Goal: Complete application form

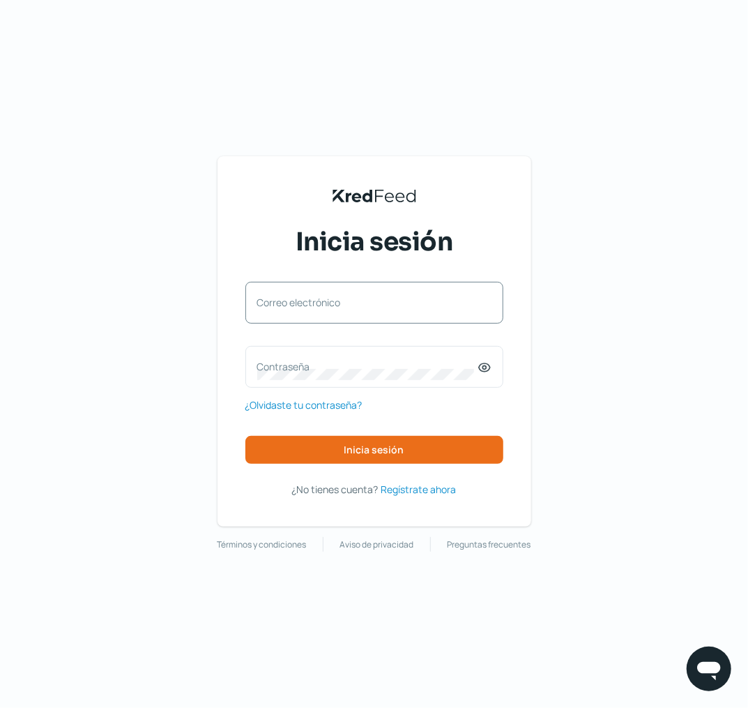
drag, startPoint x: 363, startPoint y: 322, endPoint x: 354, endPoint y: 322, distance: 9.1
click at [363, 322] on div "Correo electrónico" at bounding box center [375, 303] width 258 height 42
paste input "[EMAIL_ADDRESS][DOMAIN_NAME]"
type input "[EMAIL_ADDRESS][DOMAIN_NAME]"
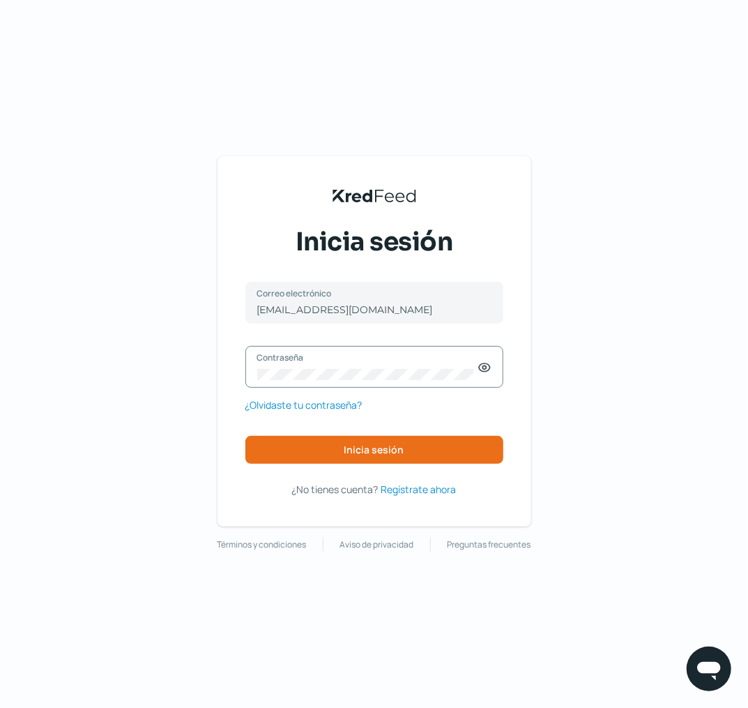
click at [484, 363] on icon at bounding box center [484, 367] width 11 height 8
click at [484, 363] on icon at bounding box center [484, 368] width 11 height 10
click at [488, 371] on icon at bounding box center [484, 367] width 11 height 8
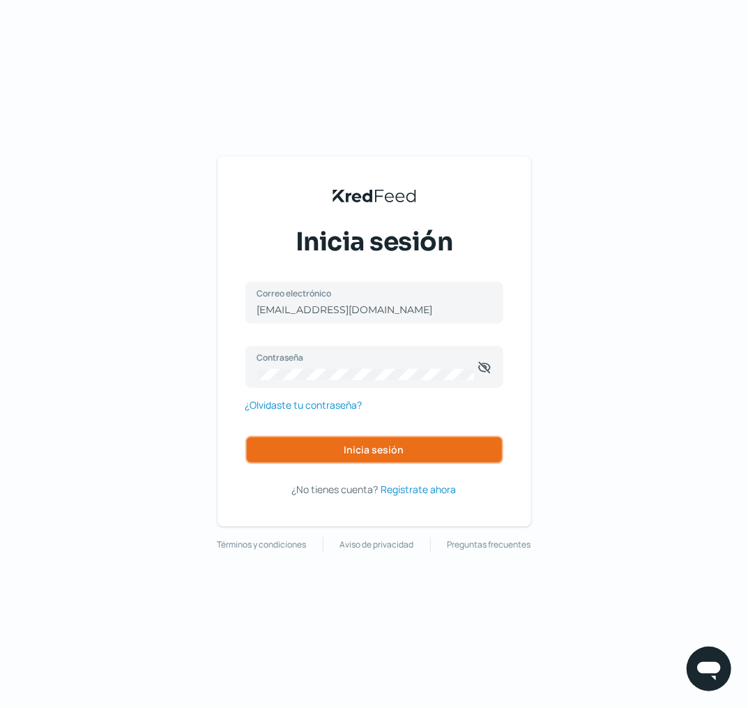
click at [450, 442] on button "Inicia sesión" at bounding box center [375, 450] width 258 height 28
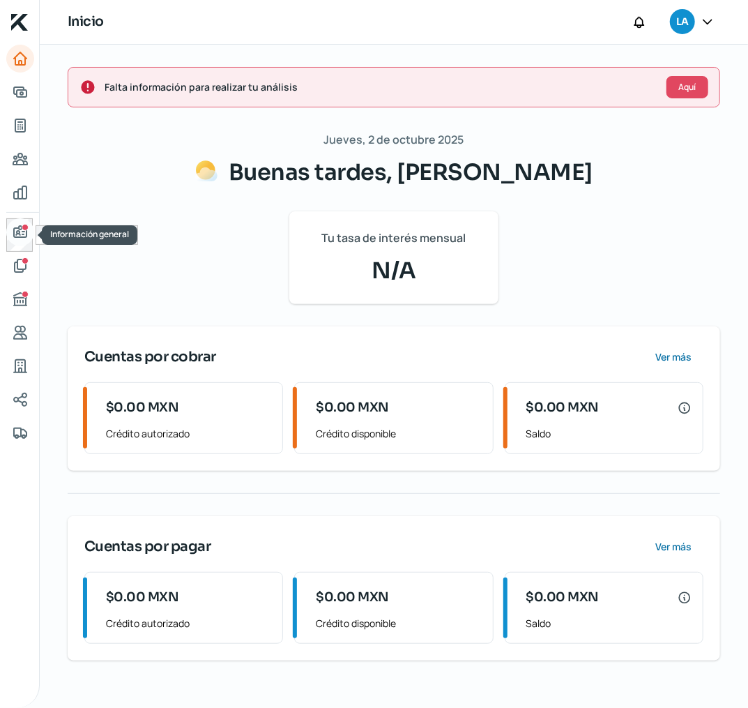
click at [25, 232] on icon "Información general" at bounding box center [20, 231] width 13 height 11
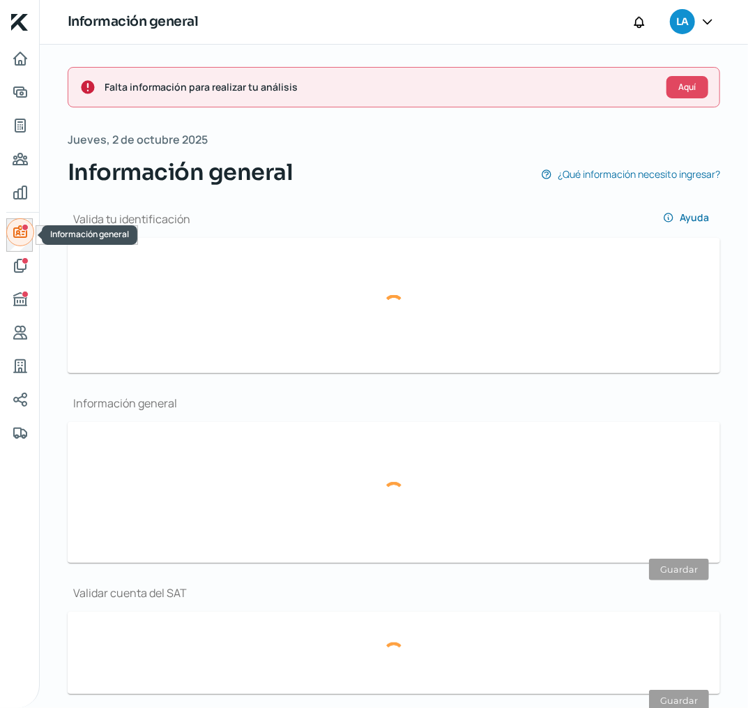
type input "Captura de pantalla [DATE] a la(s) 6.23.25 p.m..png"
type input "Captura de pantalla [DATE] a la(s) 6.24.04 p.m..png"
type input "[EMAIL_ADDRESS][DOMAIN_NAME]"
type input "Régimen de las Personas Físicas con Actividades Empresariales y Profesionales"
type input "LR Soluciones"
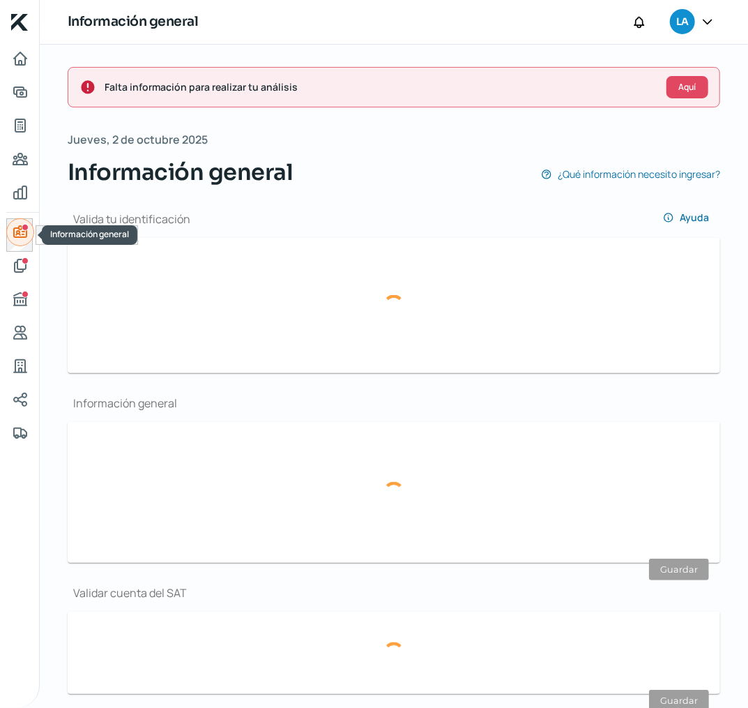
type input "47 - 7394 - 4754"
type input "47 - 7324 - 4883"
type input "manto sagrado"
type input "178"
type input "37570"
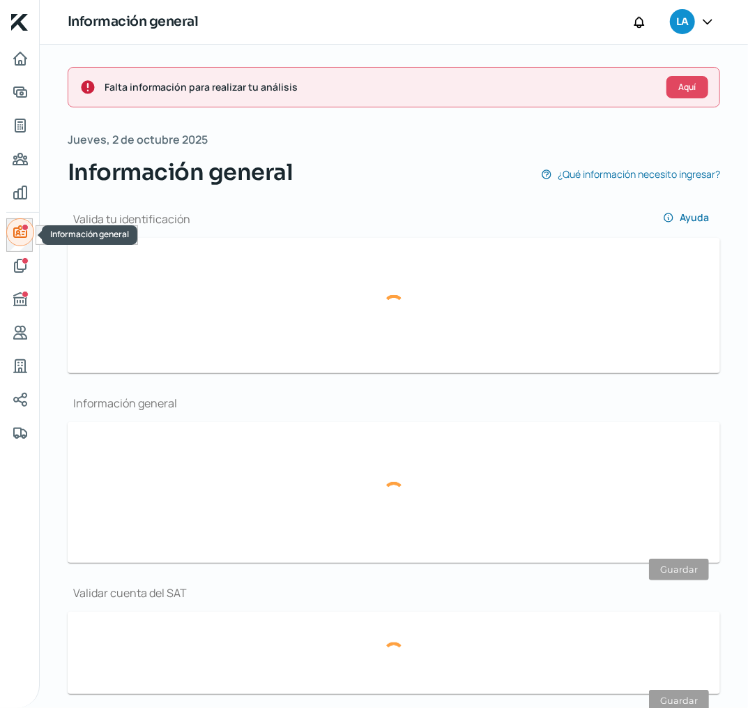
type input "[DEMOGRAPHIC_DATA][PERSON_NAME]"
type input "León"
type input "[GEOGRAPHIC_DATA]"
type input "061230153557.pdf"
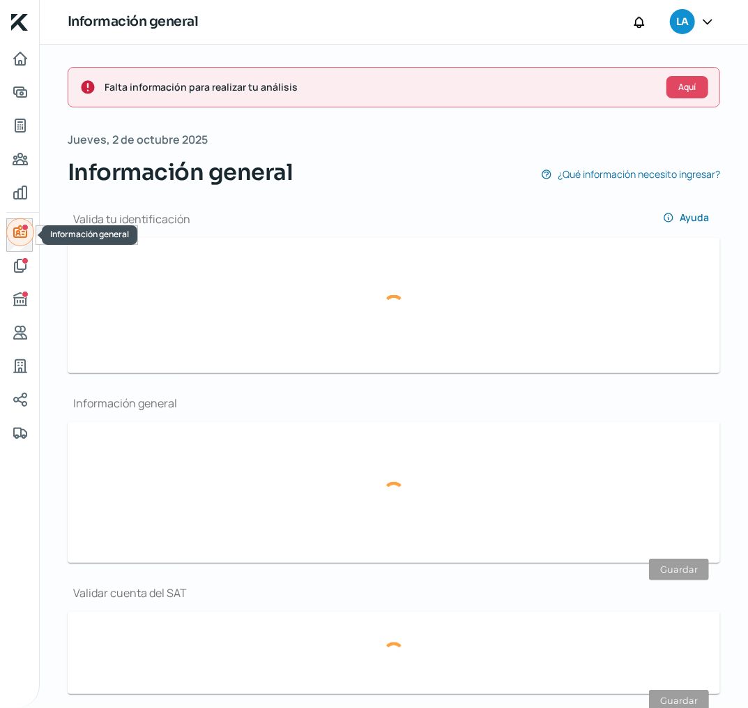
type input "5"
type input "0"
type input "Rentada"
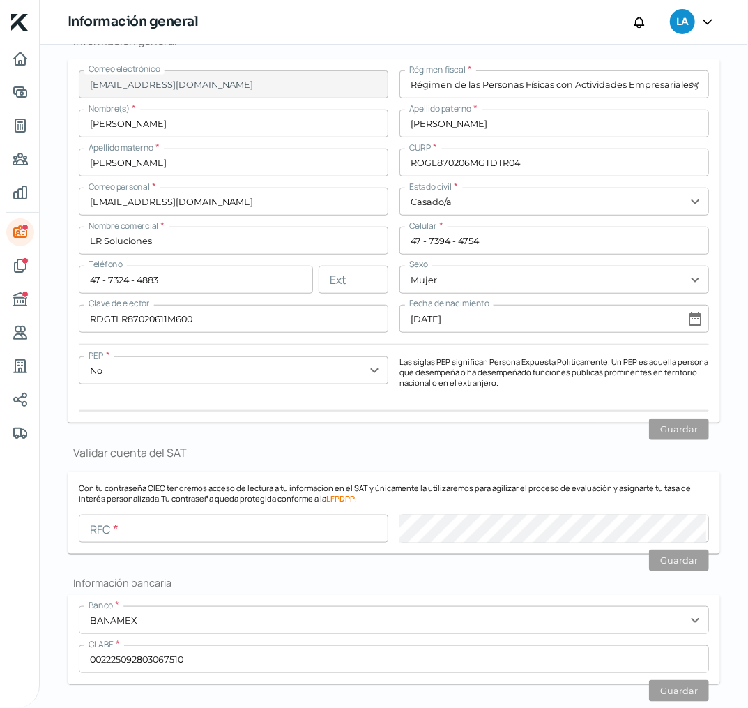
scroll to position [242, 0]
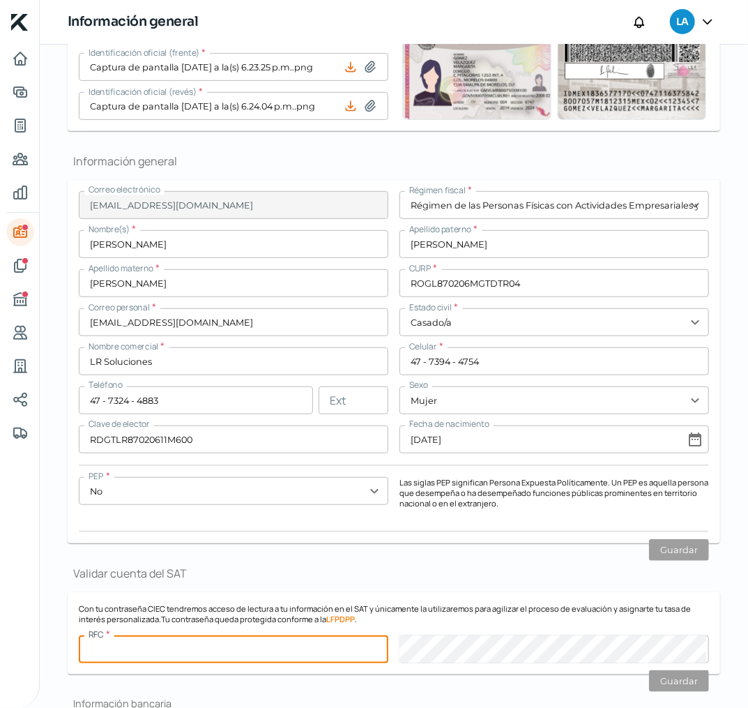
click at [160, 652] on input "text" at bounding box center [234, 649] width 310 height 28
click at [262, 649] on input "text" at bounding box center [234, 649] width 310 height 28
click at [116, 649] on input "text" at bounding box center [234, 649] width 310 height 28
type input "ROGL870206BPA"
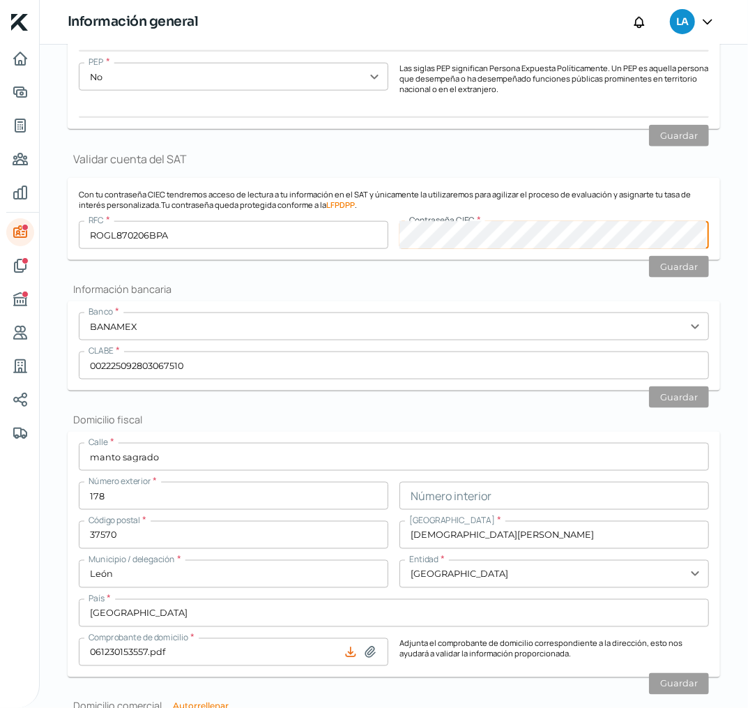
scroll to position [589, 0]
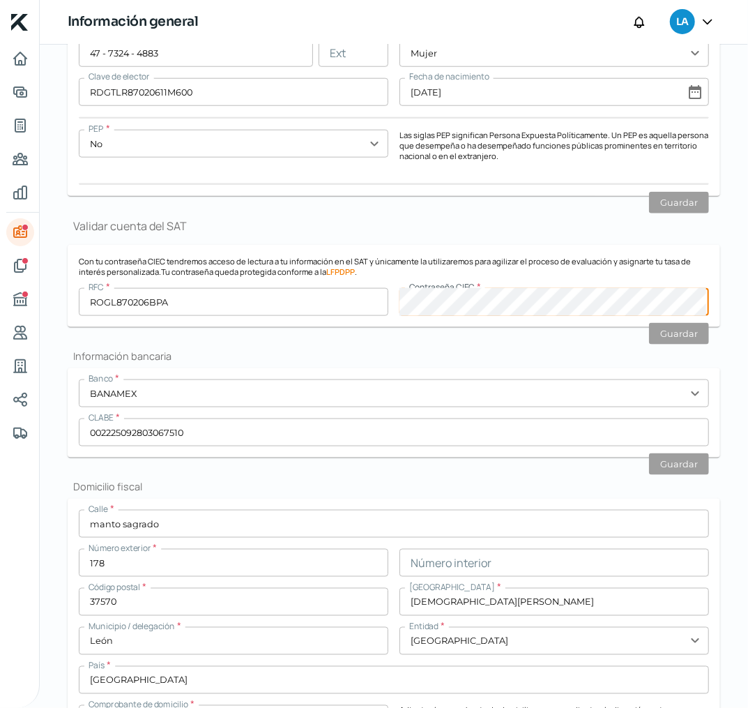
click at [428, 574] on input "text" at bounding box center [555, 563] width 310 height 28
click at [679, 342] on button "Guardar" at bounding box center [679, 334] width 60 height 22
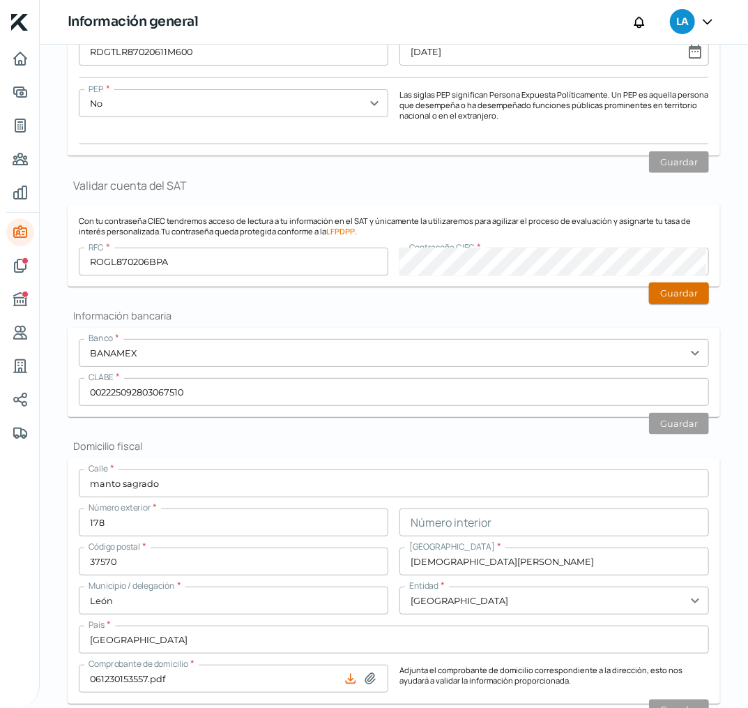
scroll to position [549, 0]
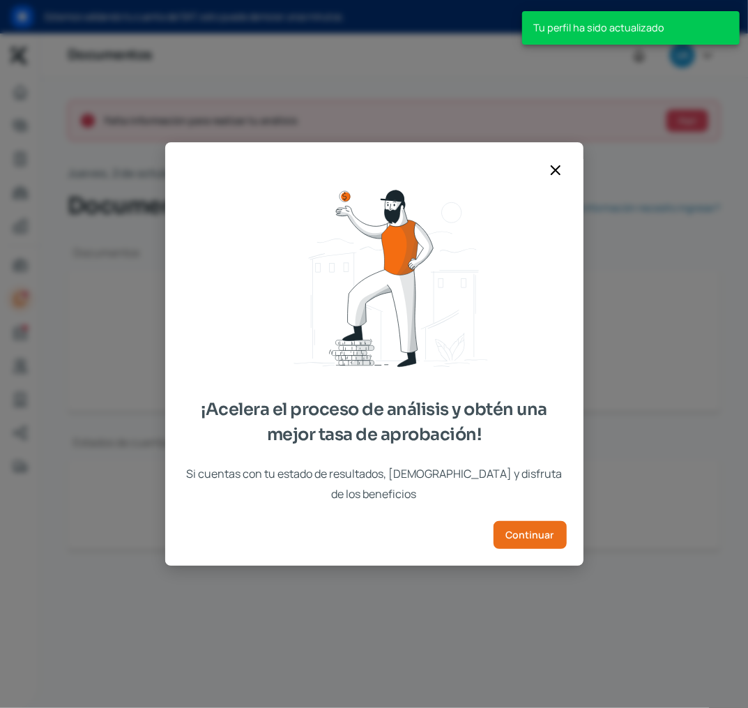
type input "CSF [DATE] .pdf"
type input "TRIPTICO EXPO AUTO 2 (2).pdf"
type input "Captura de pantalla [DATE] a la(s) 6.52.29 p.m..png"
type input "EDO DE CTA CHEQUES BANAMEX [DATE] (2).pdf"
type input "EDO DE CTA CHEQUES BANAMEX [DATE] .pdf"
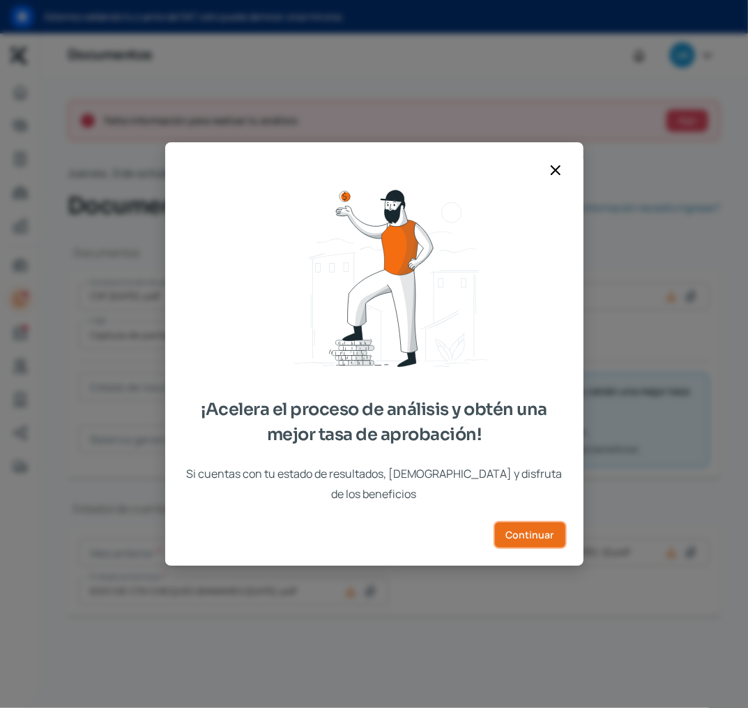
click at [531, 530] on span "Continuar" at bounding box center [530, 535] width 48 height 10
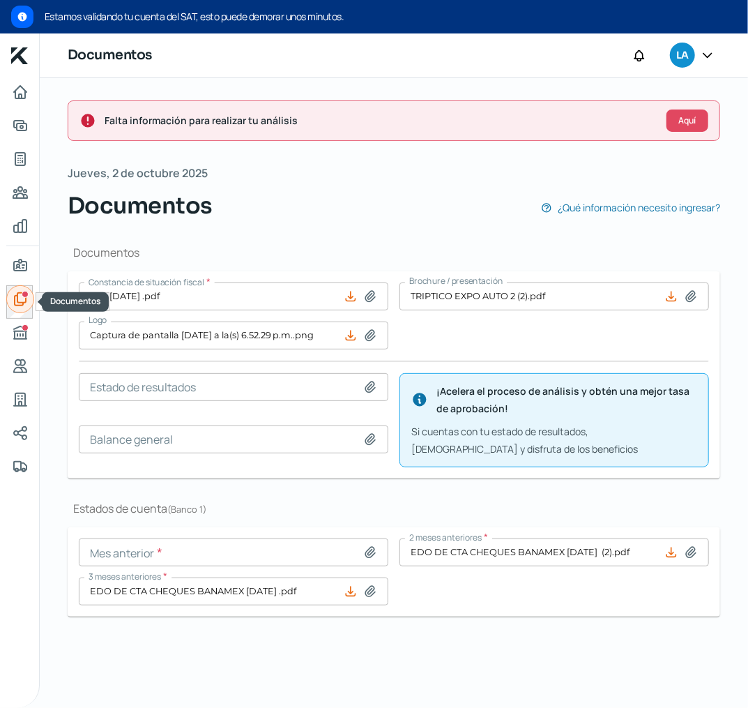
click at [24, 303] on icon "Documentos" at bounding box center [20, 299] width 11 height 13
click at [17, 301] on icon "Documentos" at bounding box center [20, 299] width 11 height 13
click at [18, 304] on icon "Documentos" at bounding box center [20, 299] width 17 height 17
click at [24, 326] on div "Buró de crédito" at bounding box center [25, 327] width 7 height 7
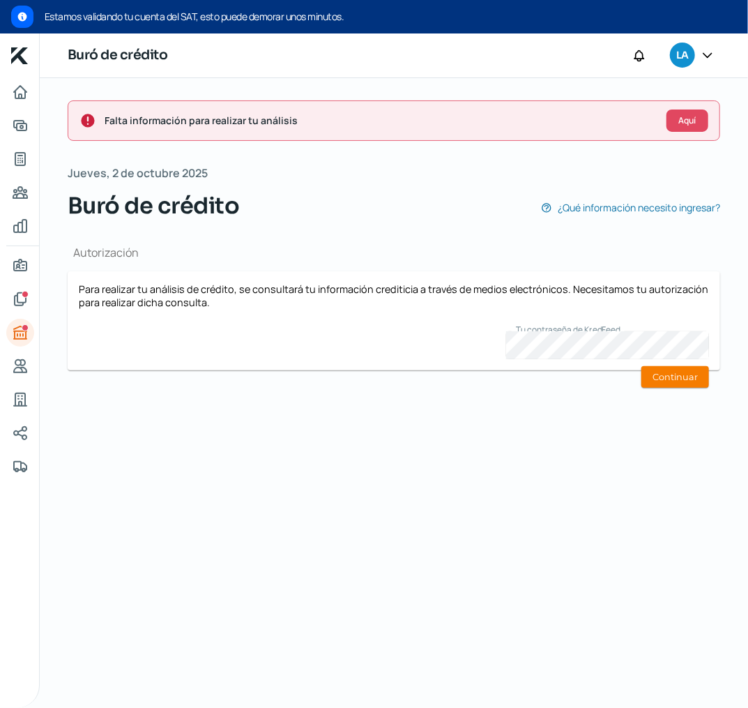
click at [402, 472] on div "Falta información para realizar tu análisis Aquí [DATE] Buró de crédito ¿Qué in…" at bounding box center [394, 393] width 709 height 630
click at [702, 378] on button "Continuar" at bounding box center [676, 377] width 68 height 22
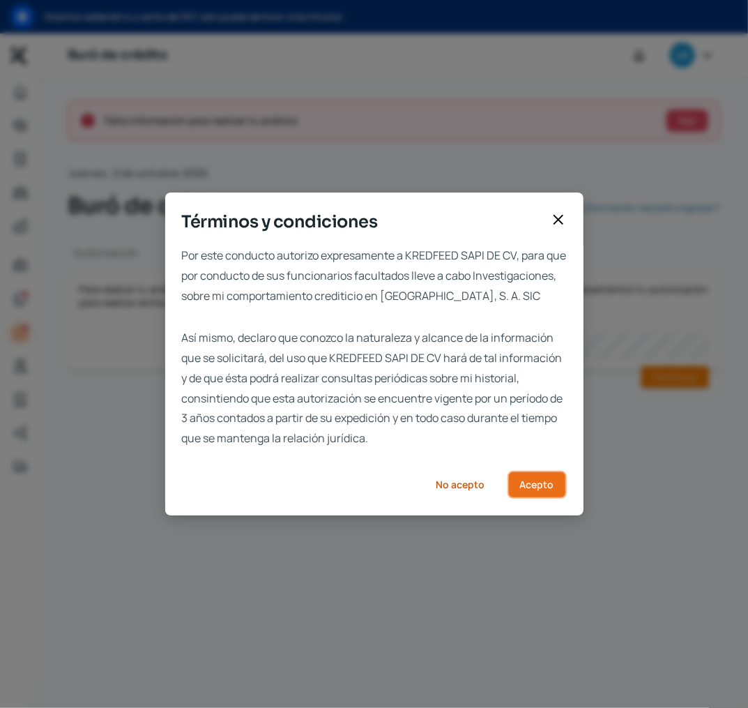
click at [536, 488] on span "Acepto" at bounding box center [537, 485] width 34 height 10
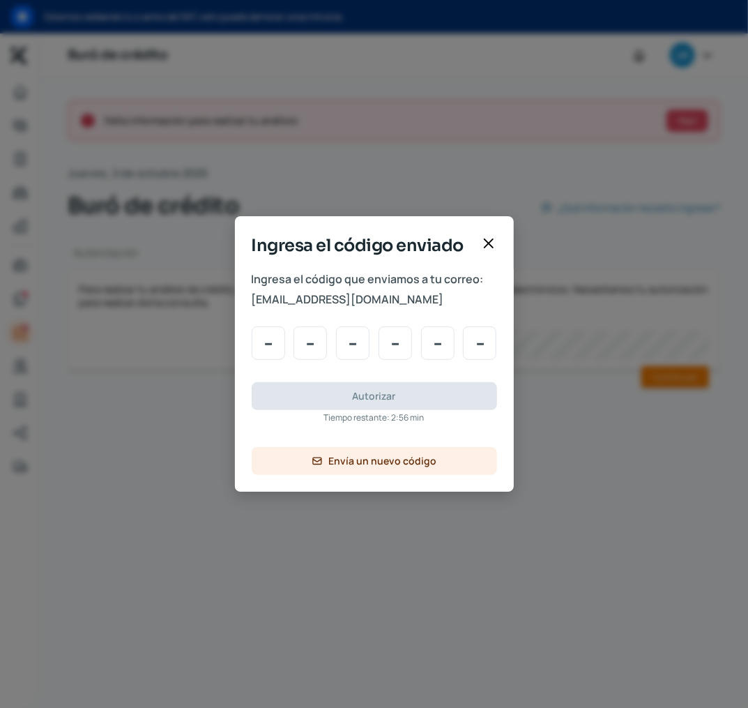
type input "0"
type input "2"
type input "5"
type input "4"
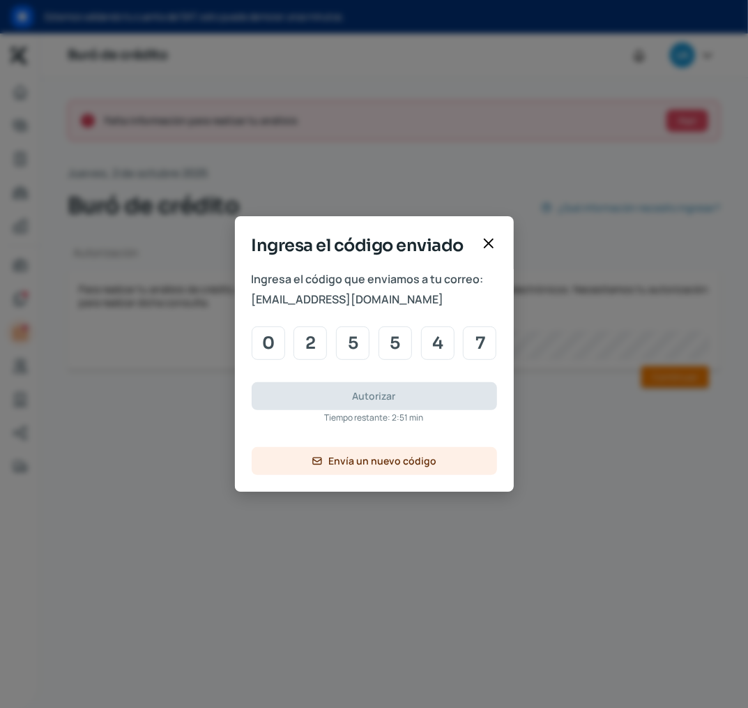
type input "7"
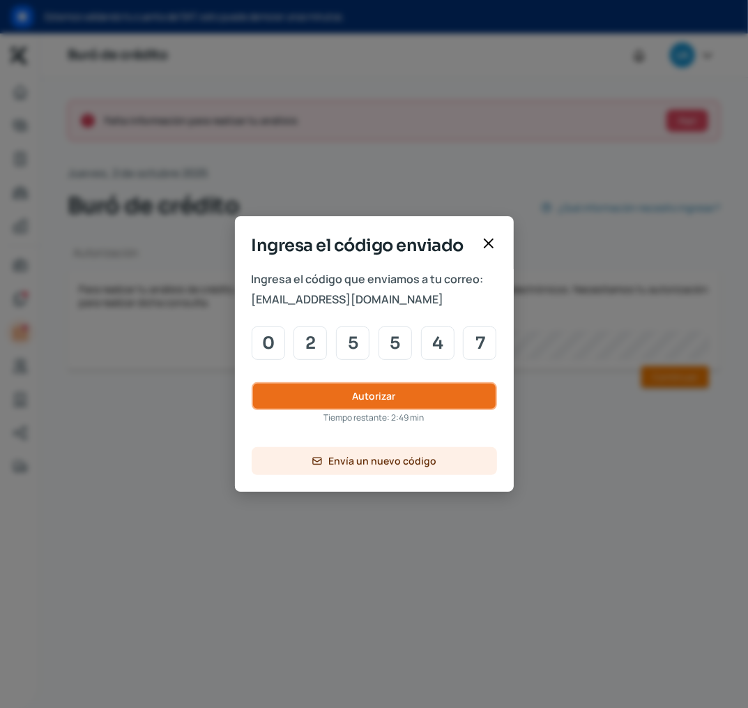
click at [406, 400] on button "Autorizar" at bounding box center [375, 396] width 246 height 28
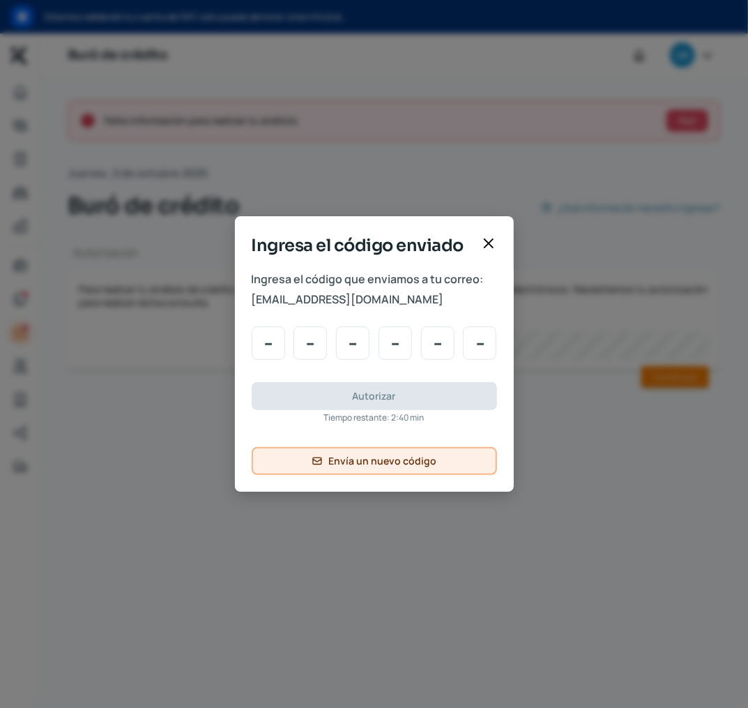
click at [405, 458] on span "Envía un nuevo código" at bounding box center [383, 461] width 108 height 10
type input "0"
type input "2"
type input "7"
type input "3"
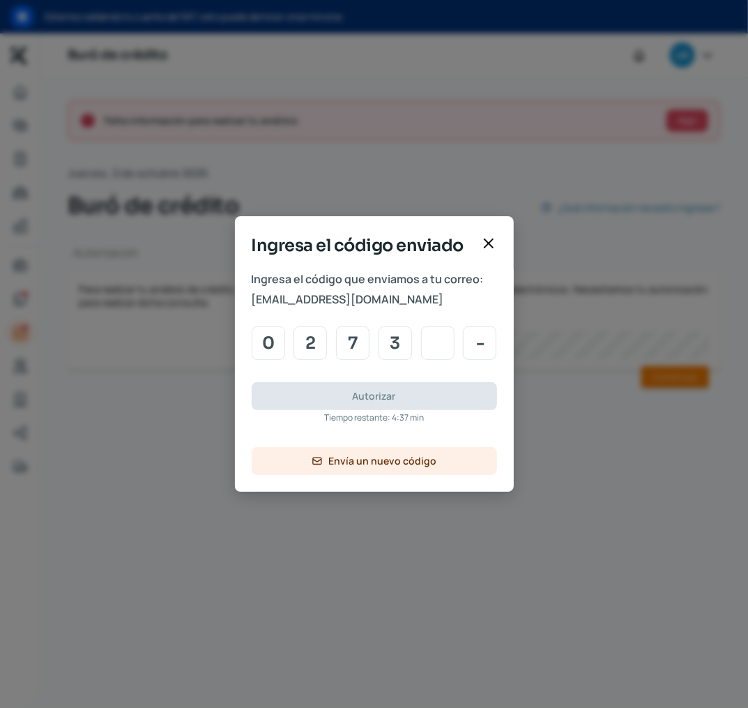
type input "3"
type input "0"
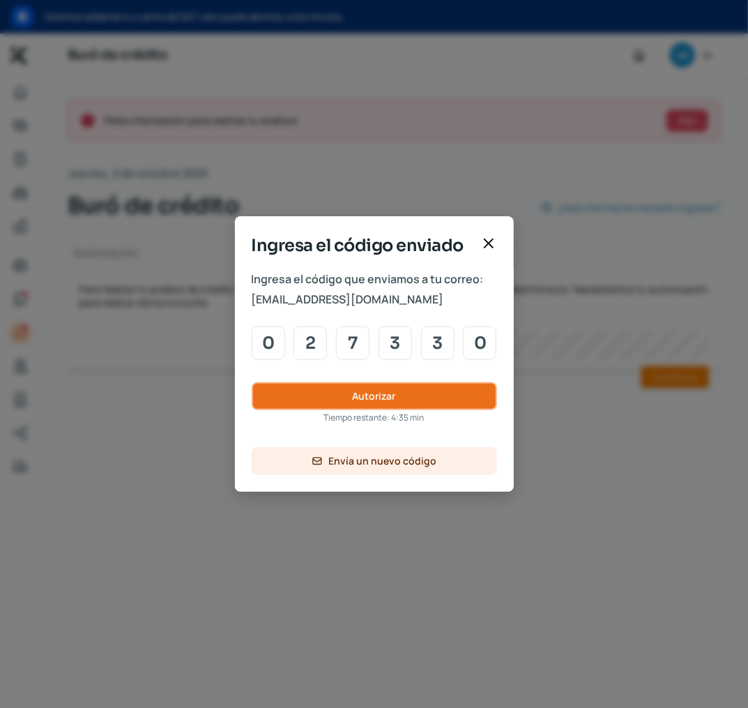
click at [463, 389] on button "Autorizar" at bounding box center [375, 396] width 246 height 28
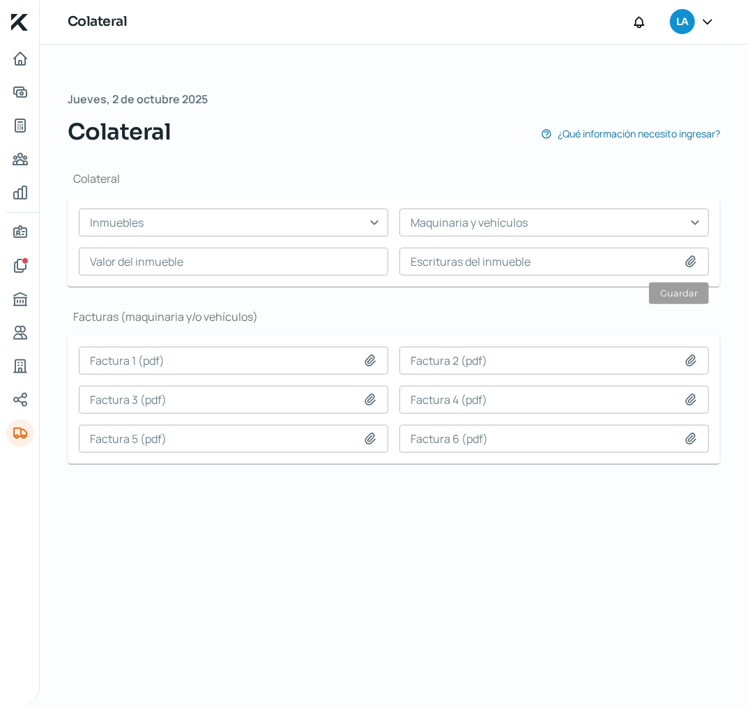
click at [710, 16] on icon at bounding box center [708, 22] width 14 height 14
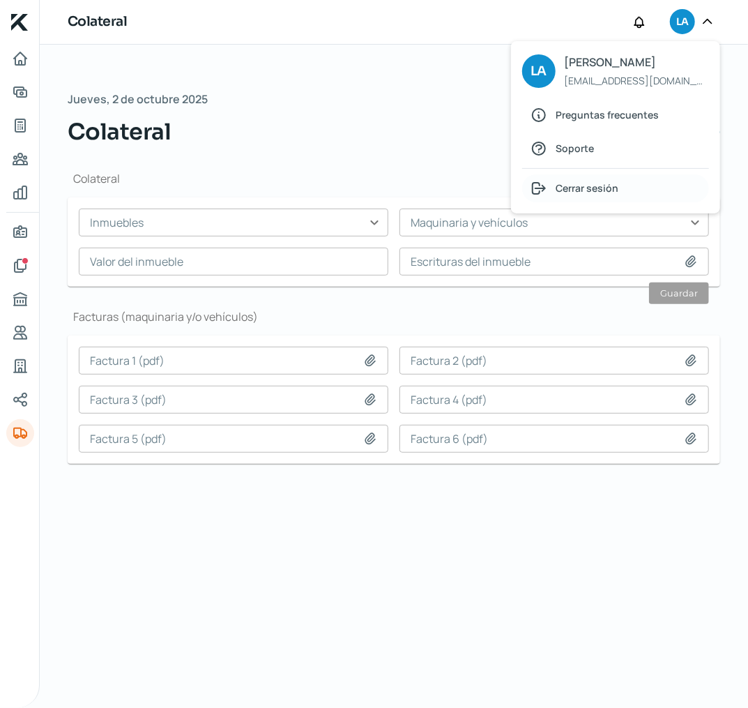
click at [579, 183] on span "Cerrar sesión" at bounding box center [587, 187] width 63 height 17
